Goal: Transaction & Acquisition: Purchase product/service

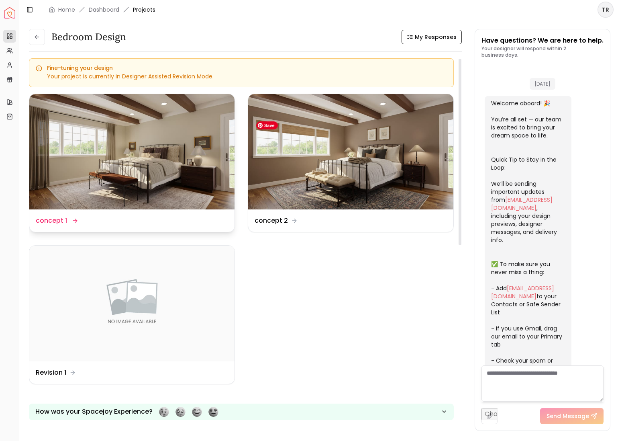
scroll to position [2057, 0]
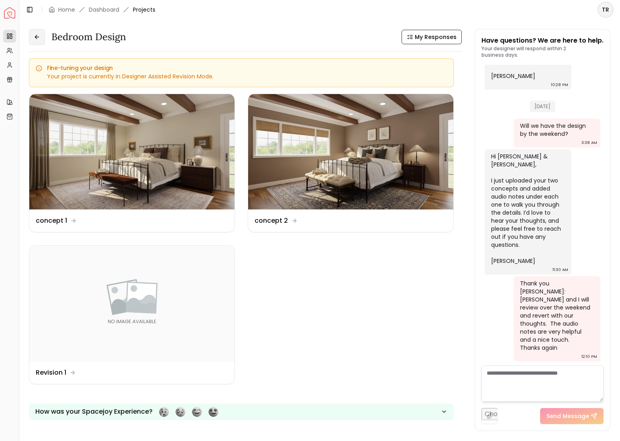
click at [40, 40] on icon at bounding box center [37, 37] width 6 height 6
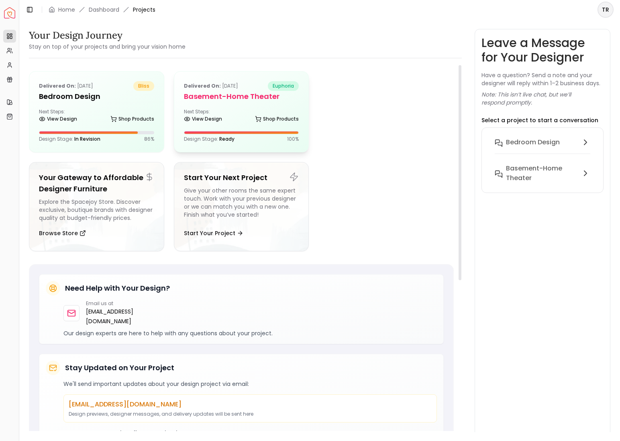
click at [224, 102] on h5 "Basement-Home theater" at bounding box center [241, 96] width 115 height 11
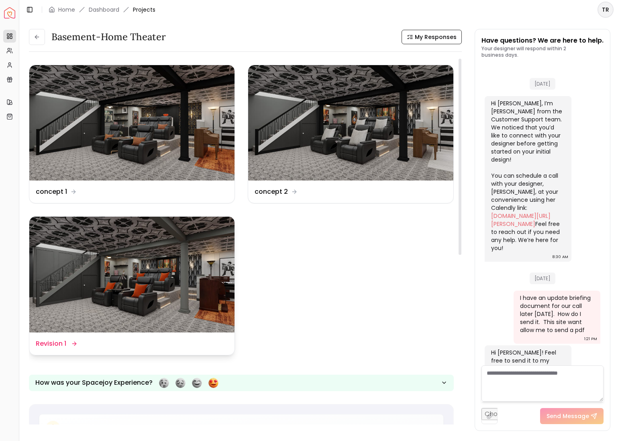
scroll to position [3475, 0]
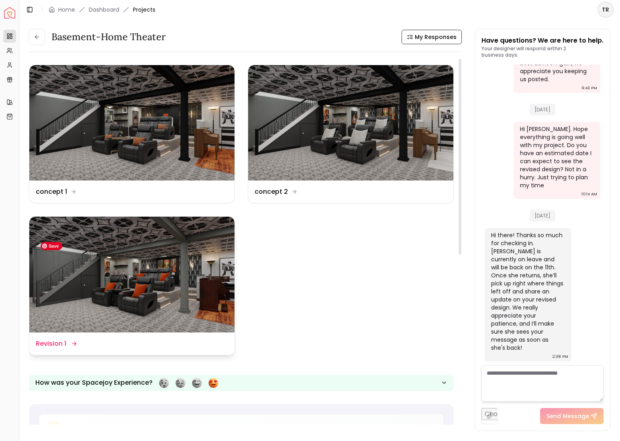
click at [150, 320] on img at bounding box center [131, 274] width 205 height 115
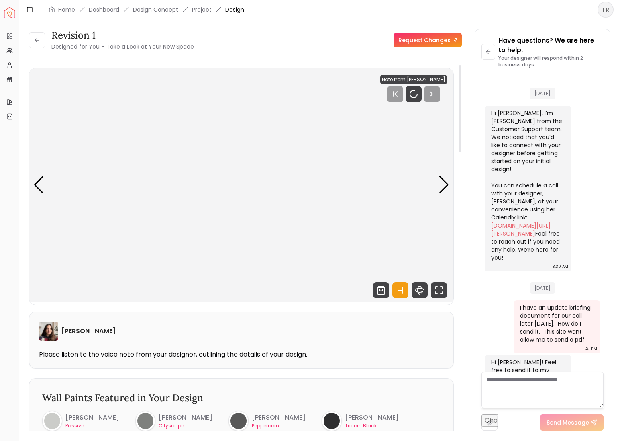
scroll to position [3467, 0]
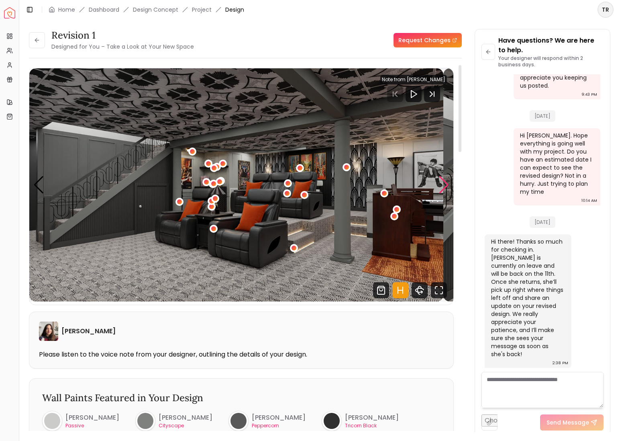
click at [442, 194] on div "Next slide" at bounding box center [444, 185] width 11 height 18
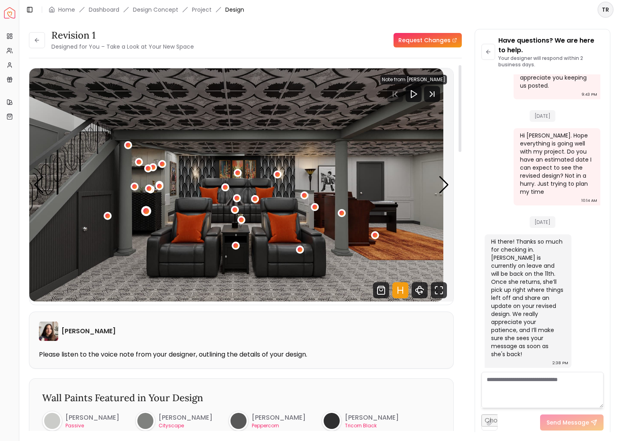
click at [149, 214] on div "2 / 11" at bounding box center [146, 211] width 6 height 6
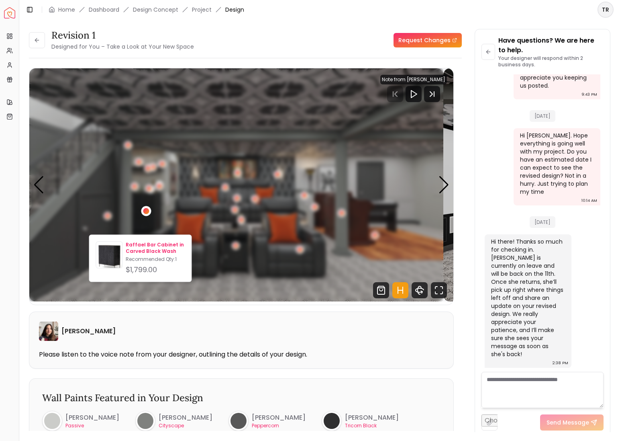
click at [152, 251] on p "Raffael Bar Cabinet in Carved Black Wash" at bounding box center [155, 247] width 59 height 13
click at [148, 262] on p "Recommended Qty: 1" at bounding box center [155, 259] width 59 height 6
click at [157, 247] on p "Raffael Bar Cabinet in Carved Black Wash" at bounding box center [155, 247] width 59 height 13
click at [153, 254] on p "Raffael Bar Cabinet in Carved Black Wash" at bounding box center [155, 247] width 59 height 13
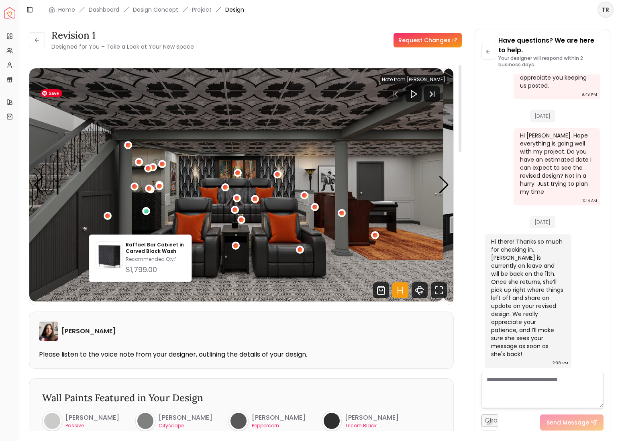
click at [120, 219] on img "2 / 11" at bounding box center [236, 184] width 414 height 233
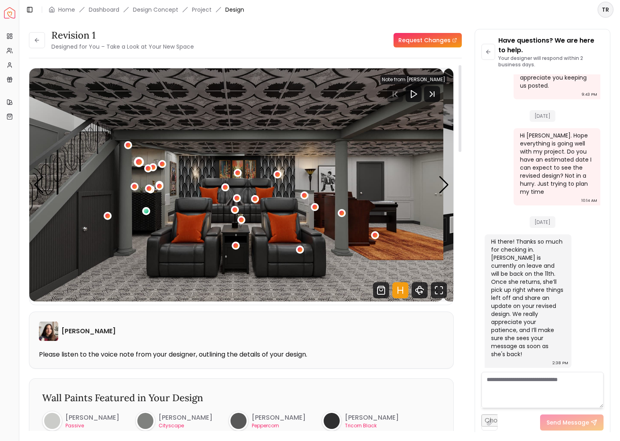
click at [142, 165] on div "2 / 11" at bounding box center [139, 162] width 6 height 6
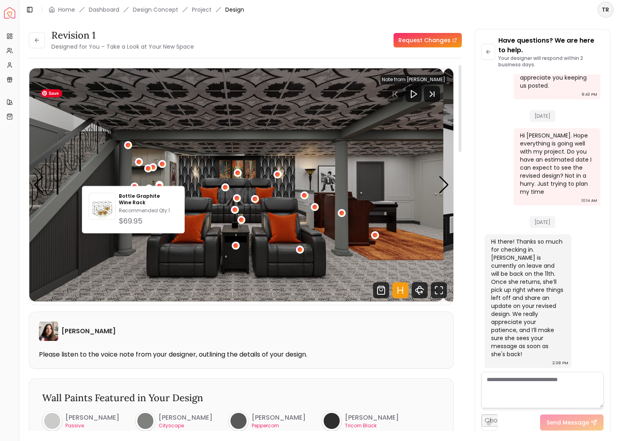
click at [170, 165] on img "2 / 11" at bounding box center [236, 184] width 414 height 233
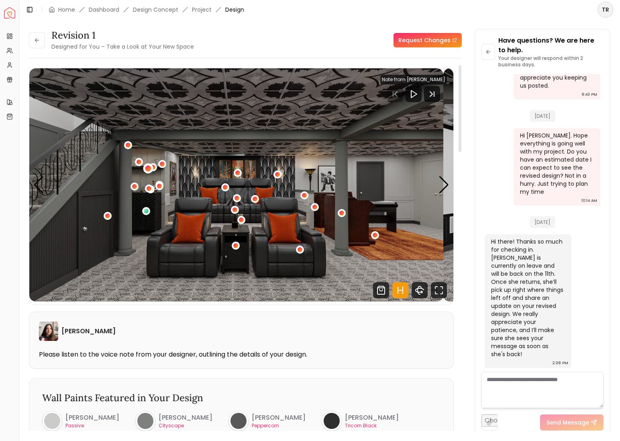
click at [151, 172] on div "2 / 11" at bounding box center [148, 169] width 6 height 6
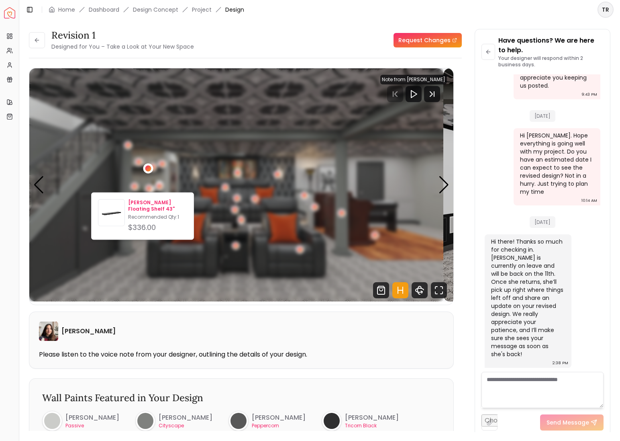
click at [159, 208] on p "Kemmerer Floating Shelf 43"" at bounding box center [157, 205] width 59 height 13
click at [153, 206] on p "Kemmerer Floating Shelf 43"" at bounding box center [157, 205] width 59 height 13
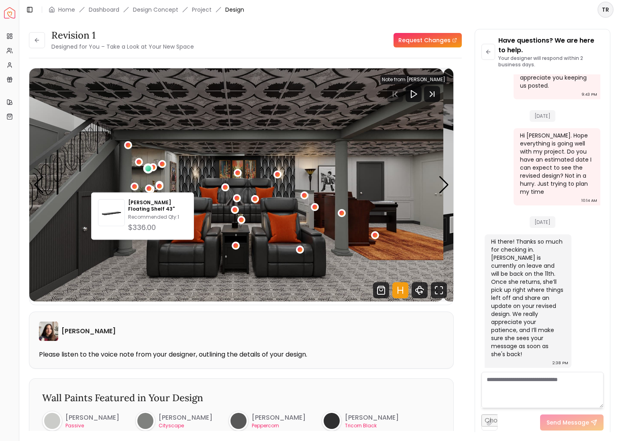
click at [280, 48] on div "Revision 1 Designed for You – Take a Look at Your New Space Request Changes" at bounding box center [245, 40] width 433 height 23
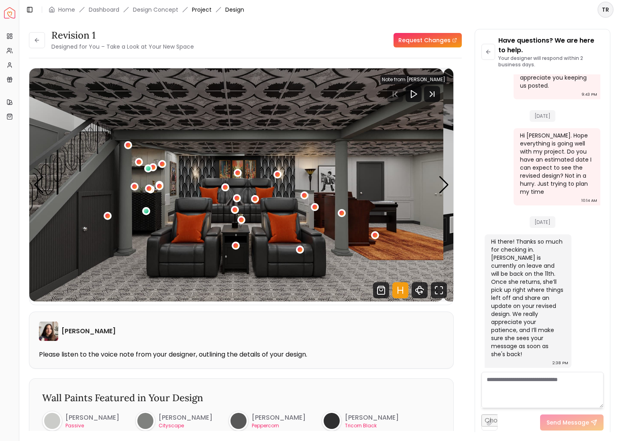
click at [212, 12] on link "Project" at bounding box center [202, 10] width 20 height 8
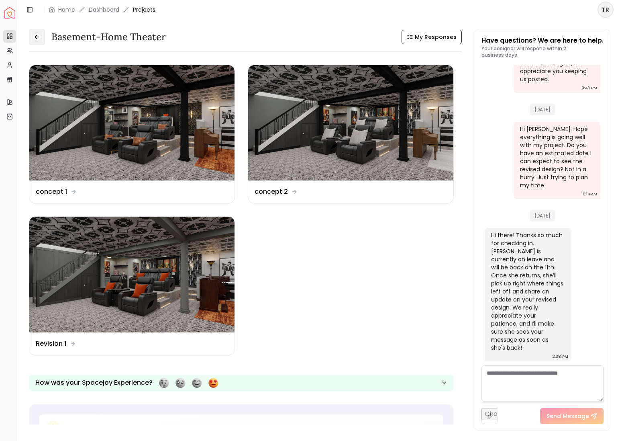
click at [40, 40] on icon at bounding box center [37, 37] width 6 height 6
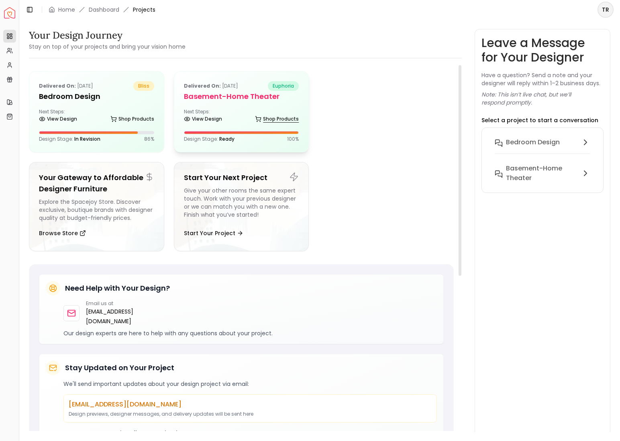
click at [264, 125] on link "Shop Products" at bounding box center [277, 118] width 44 height 11
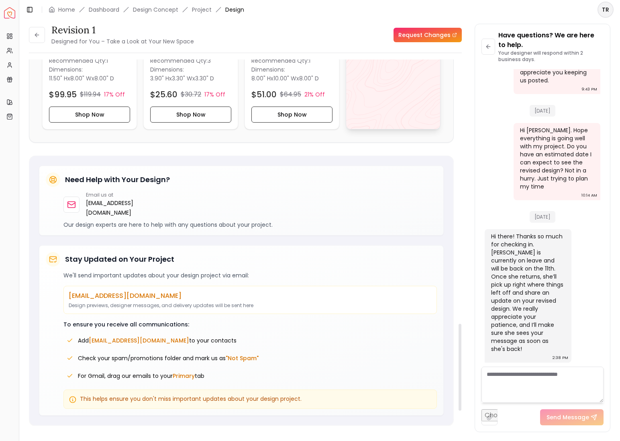
scroll to position [1107, 0]
click at [379, 118] on div "View All" at bounding box center [393, 37] width 95 height 185
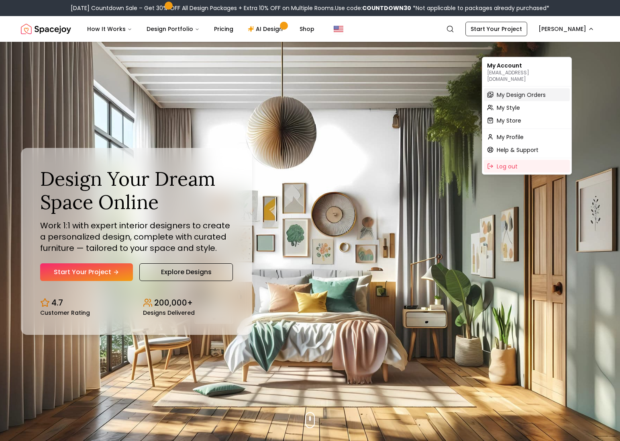
click at [541, 94] on span "My Design Orders" at bounding box center [521, 95] width 49 height 8
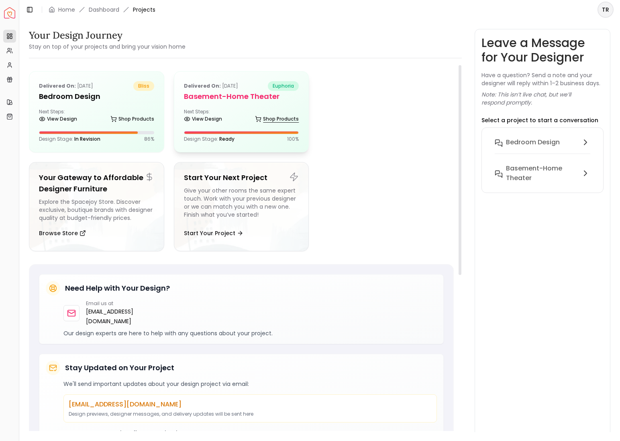
click at [260, 125] on link "Shop Products" at bounding box center [277, 118] width 44 height 11
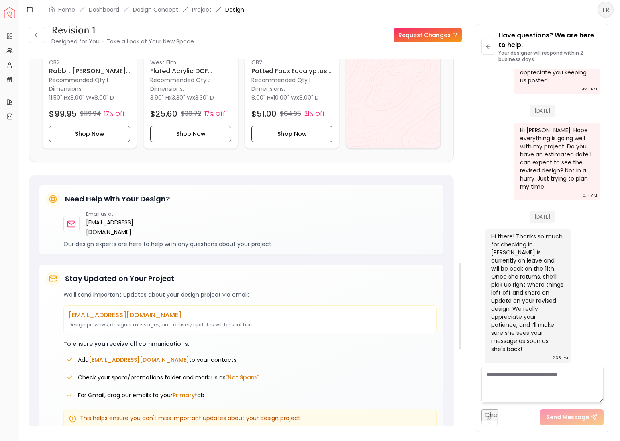
scroll to position [853, 0]
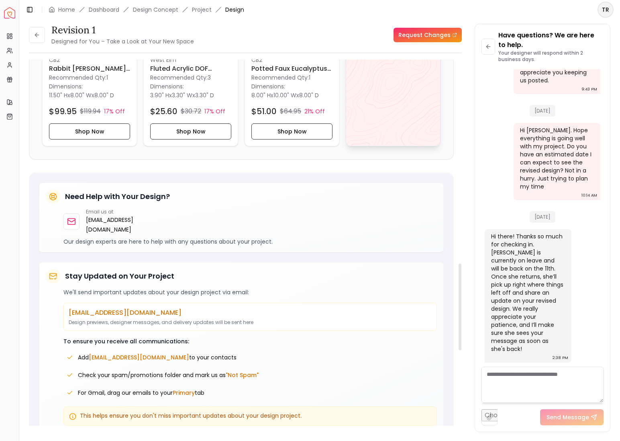
click at [412, 59] on icon at bounding box center [412, 54] width 10 height 10
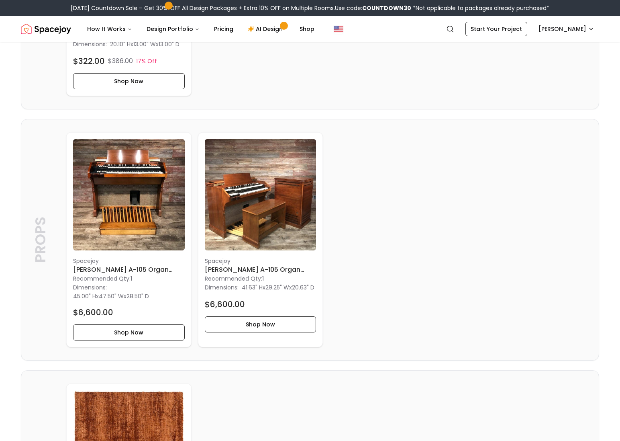
scroll to position [2208, 0]
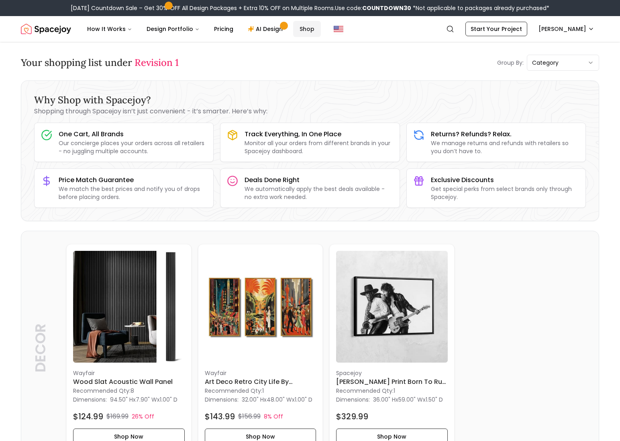
click at [321, 37] on link "Shop" at bounding box center [307, 29] width 28 height 16
